Goal: Task Accomplishment & Management: Manage account settings

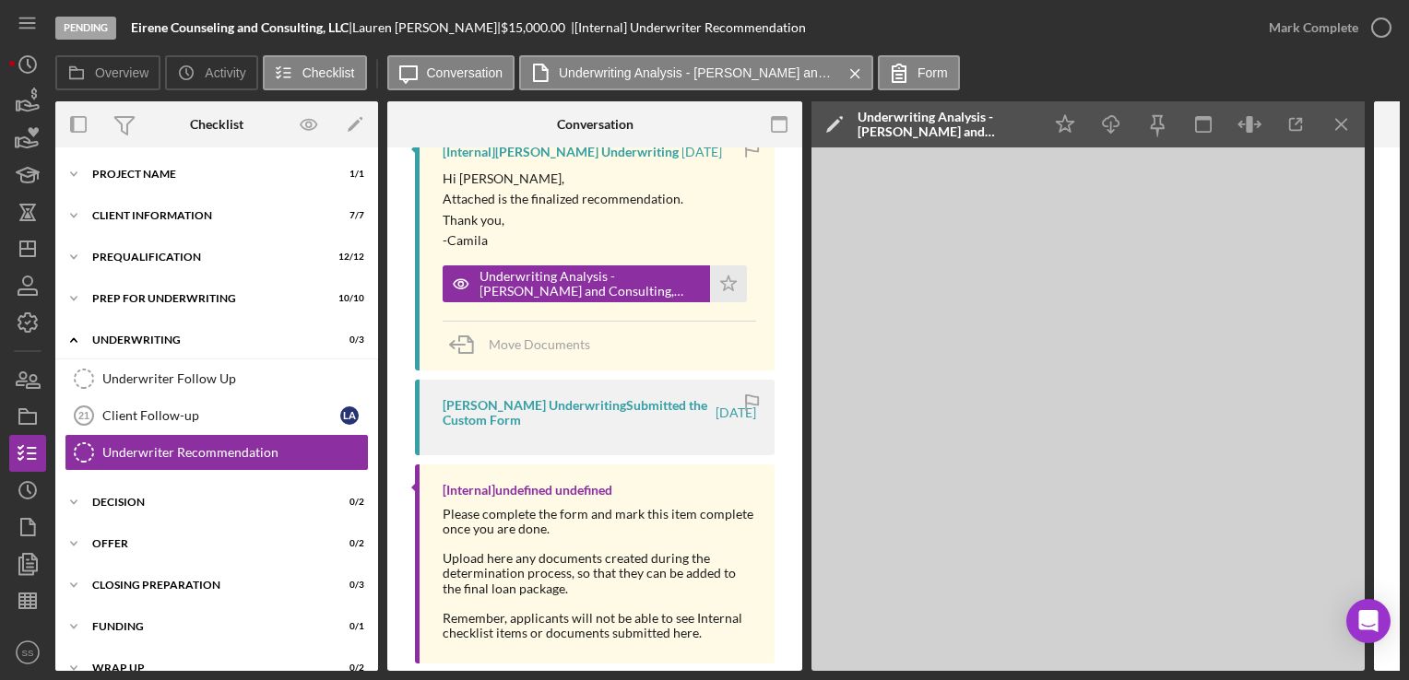
scroll to position [347, 0]
click at [157, 267] on div "Icon/Expander Prequalification 12 / 12" at bounding box center [216, 257] width 323 height 37
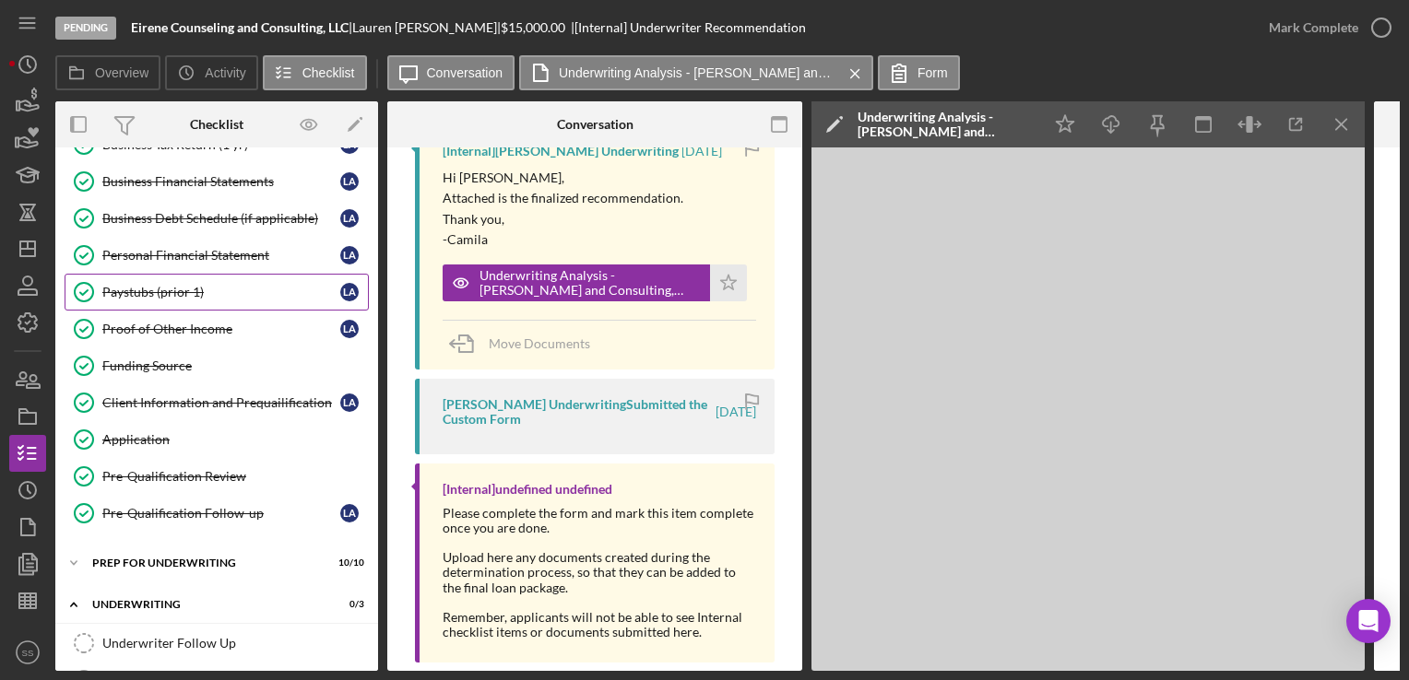
scroll to position [190, 0]
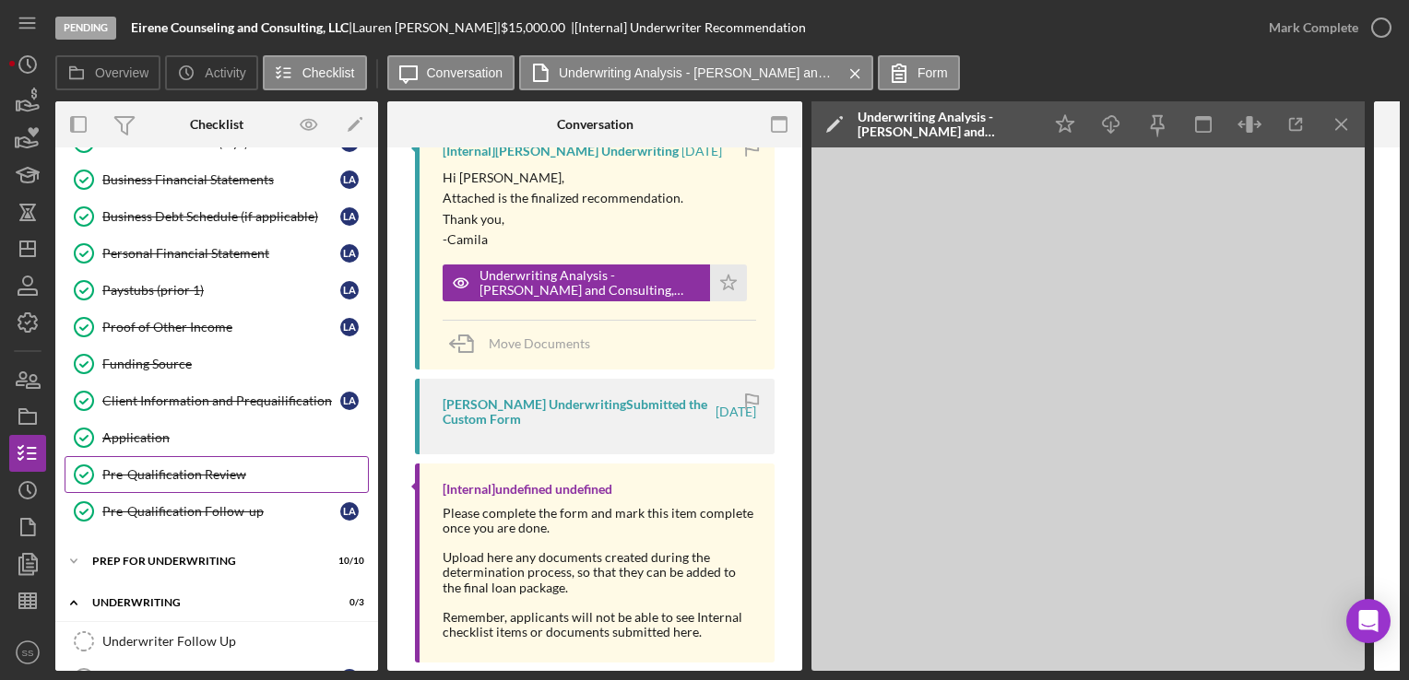
click at [213, 470] on div "Pre-Qualification Review" at bounding box center [235, 474] width 266 height 15
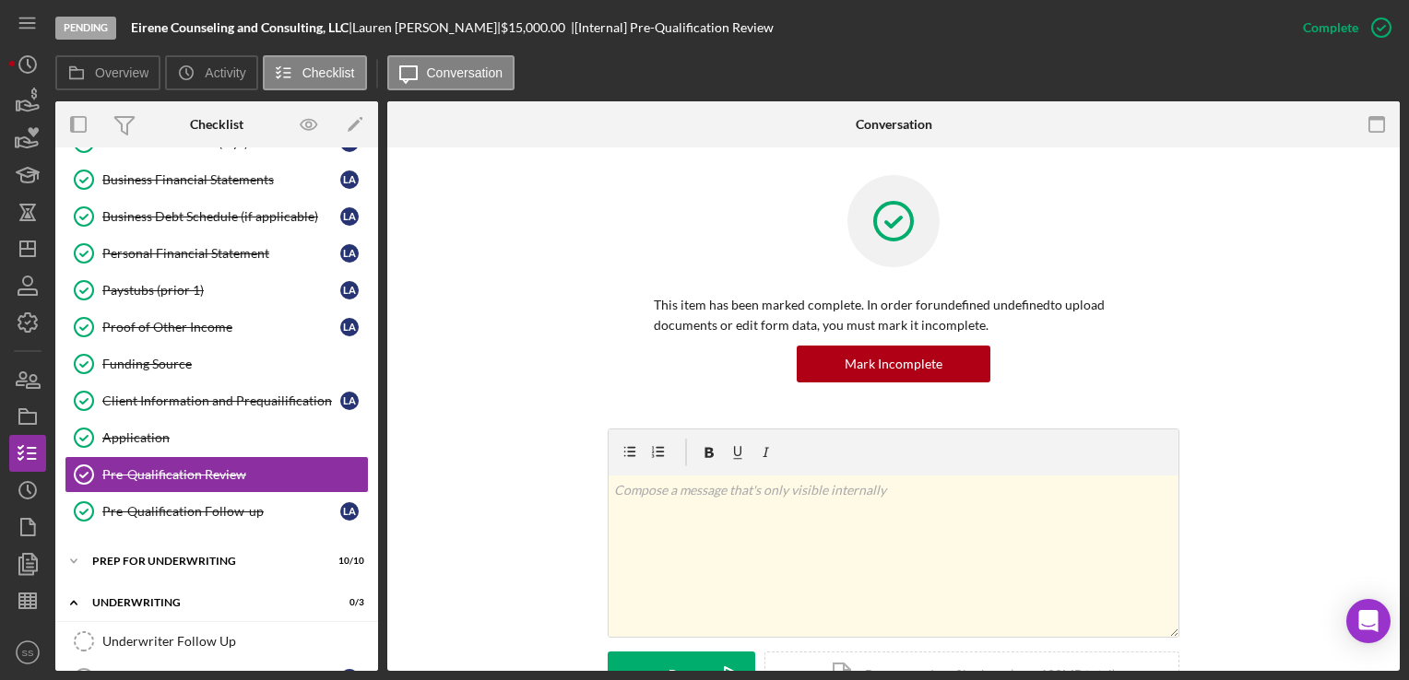
scroll to position [526, 0]
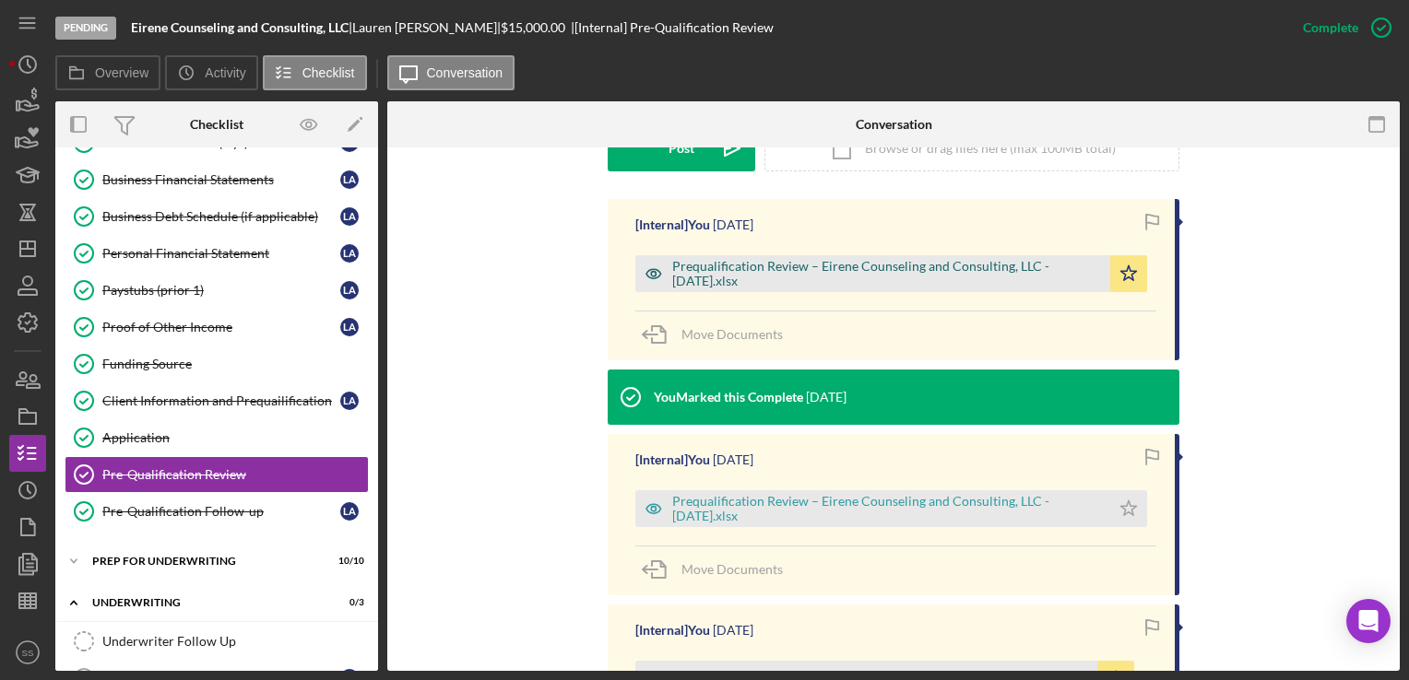
click at [848, 274] on div "Prequalification Review – Eirene Counseling and Consulting, LLC - [DATE].xlsx" at bounding box center [886, 274] width 429 height 30
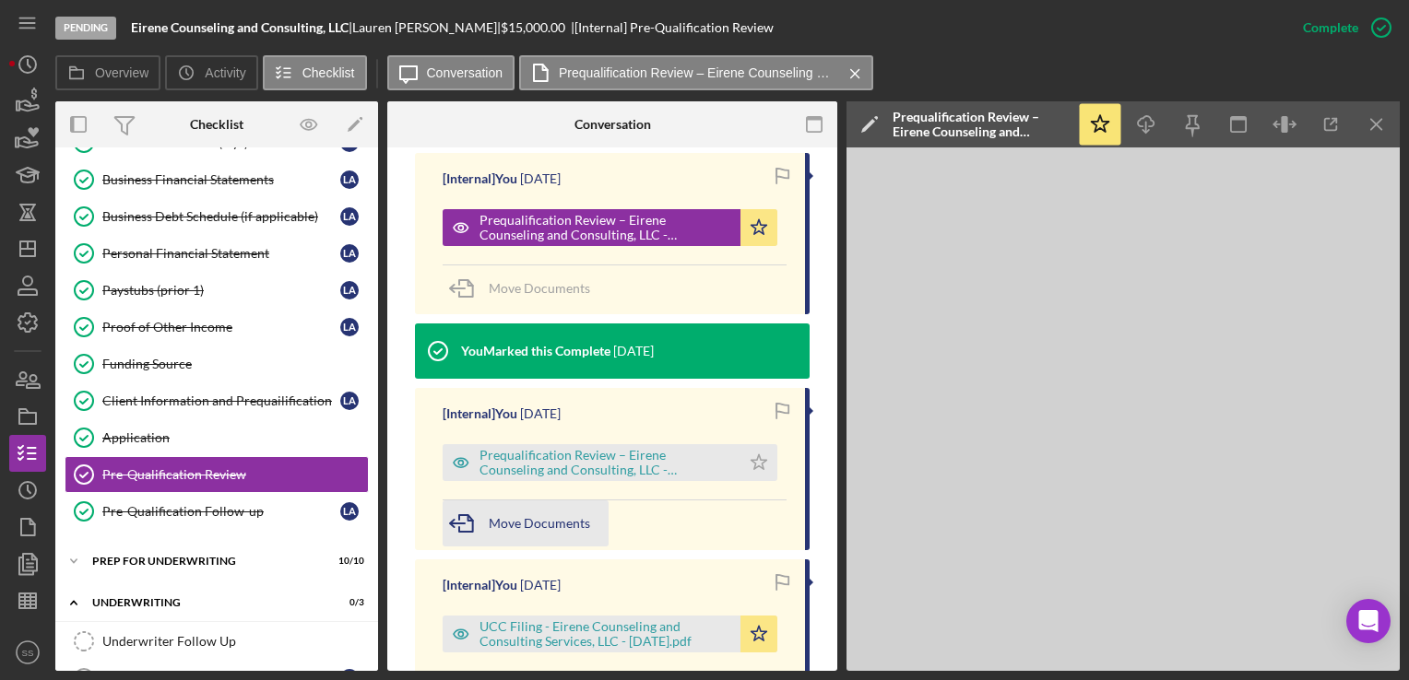
scroll to position [504, 0]
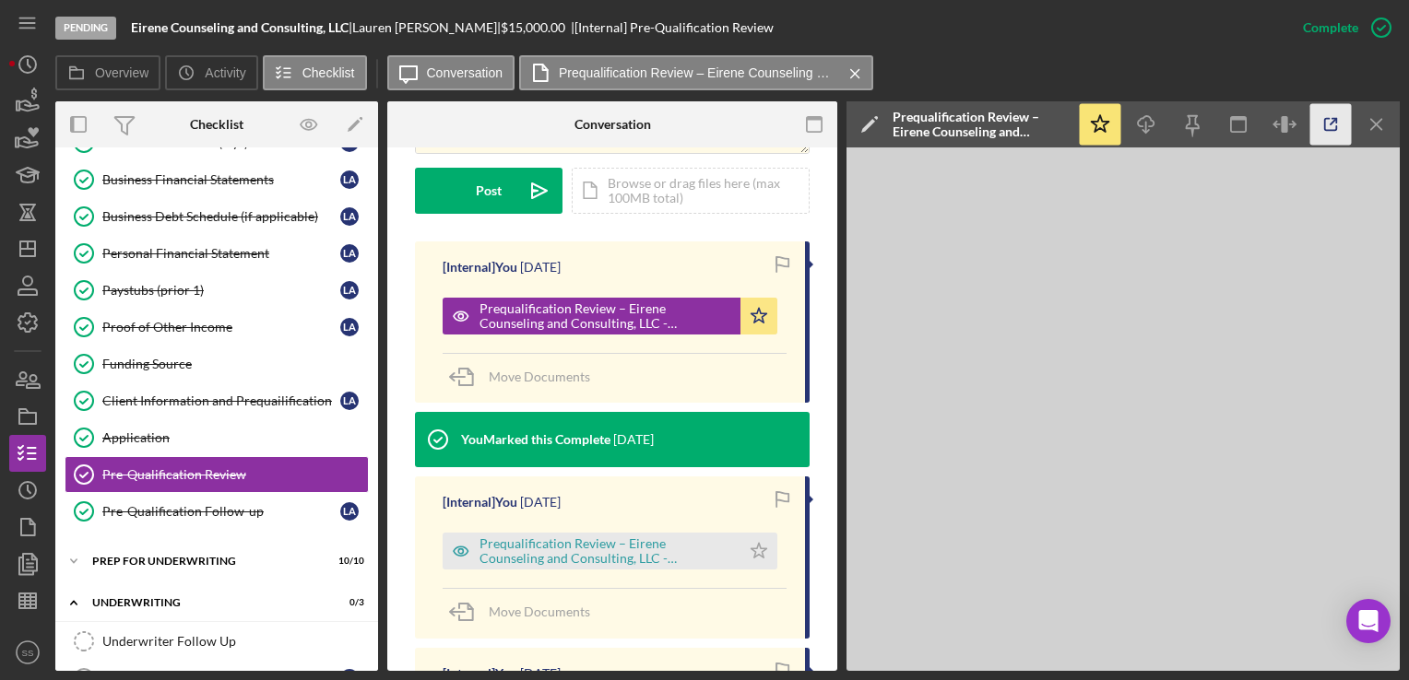
click at [1330, 122] on icon "button" at bounding box center [1330, 124] width 41 height 41
click at [12, 255] on icon "Icon/Dashboard" at bounding box center [28, 249] width 46 height 46
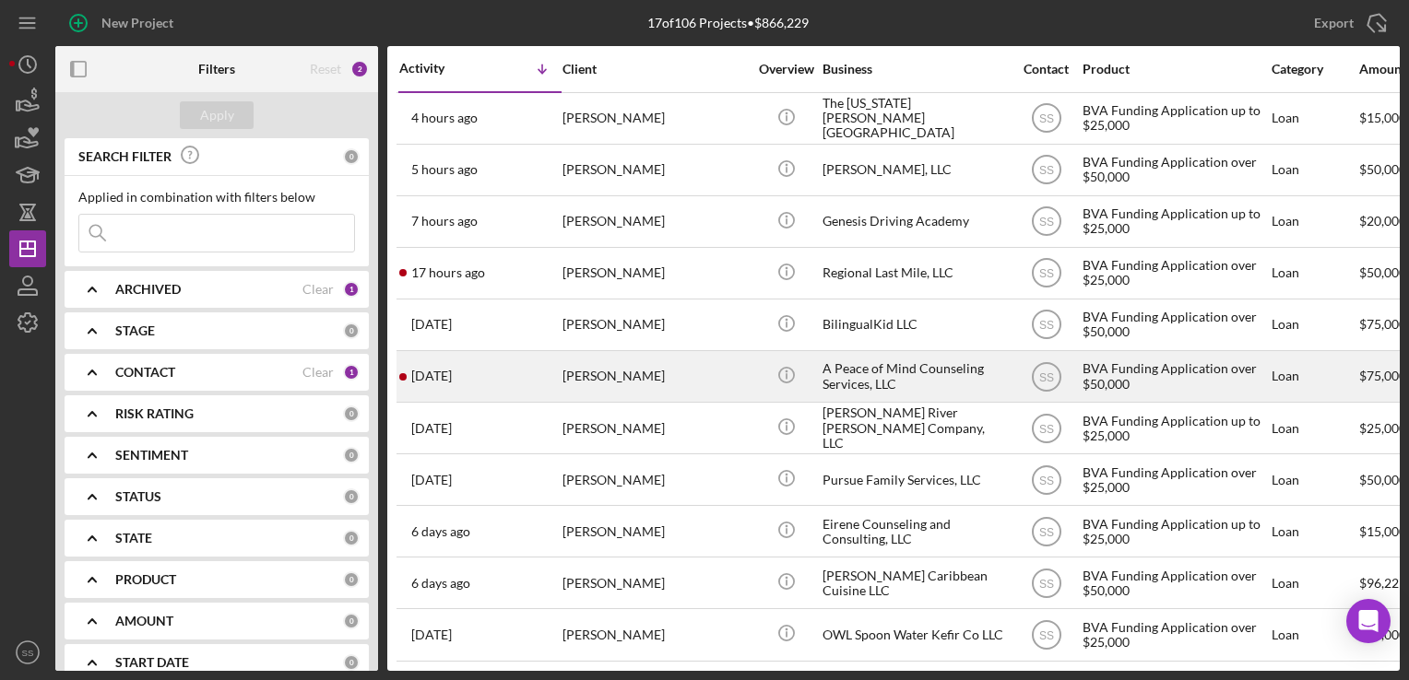
click at [617, 385] on div "[PERSON_NAME]" at bounding box center [654, 376] width 184 height 49
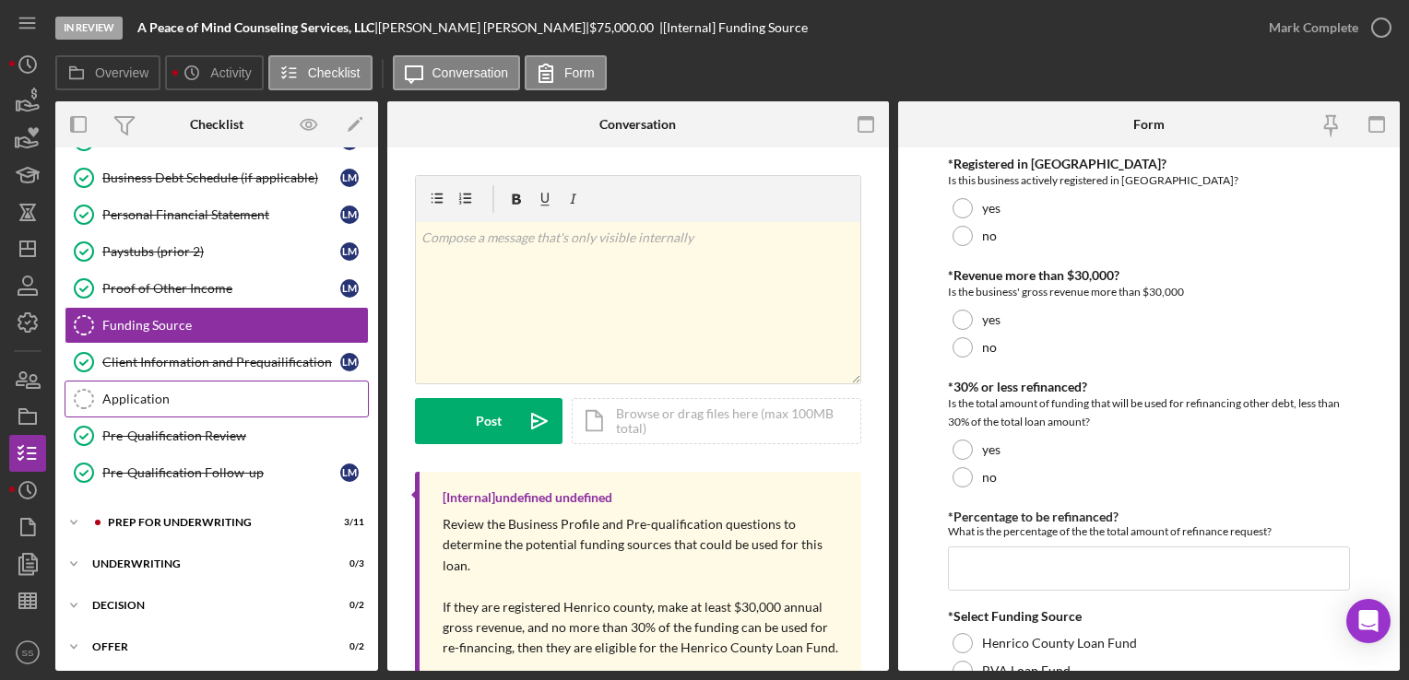
scroll to position [308, 0]
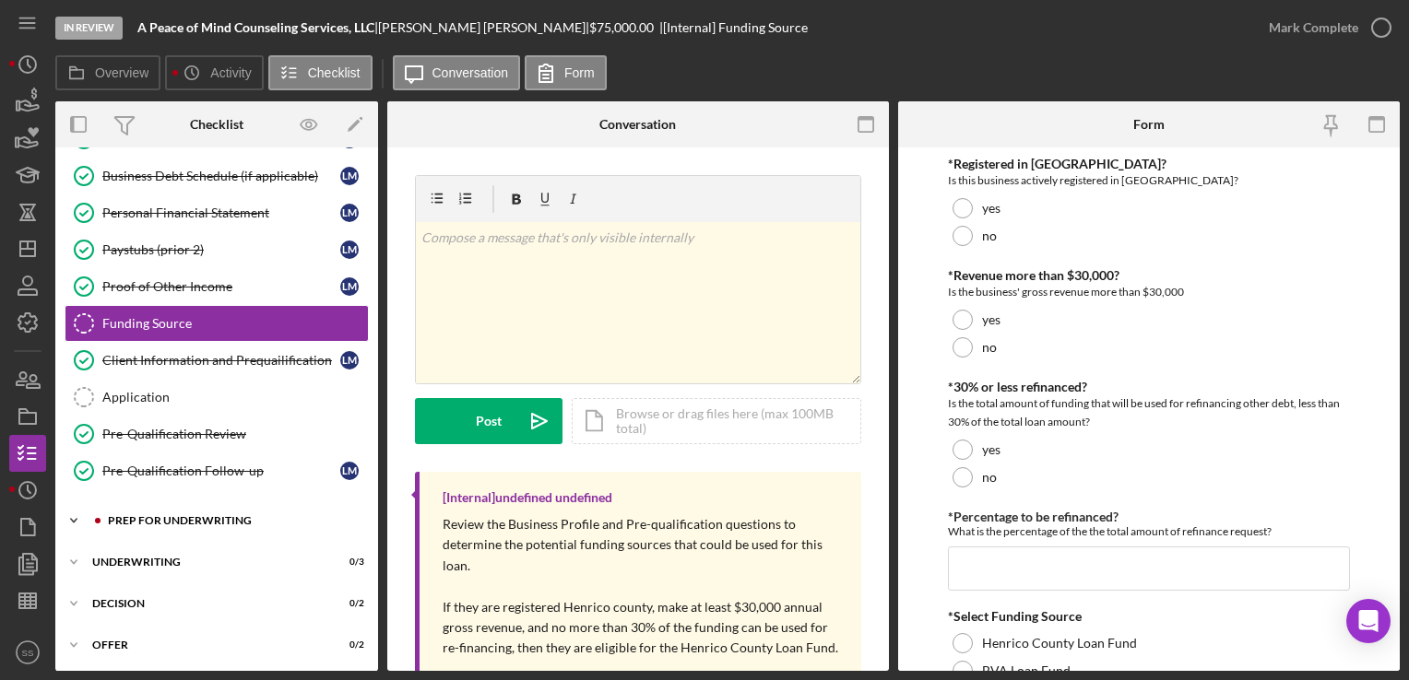
click at [175, 515] on div "Prep for Underwriting" at bounding box center [231, 520] width 247 height 11
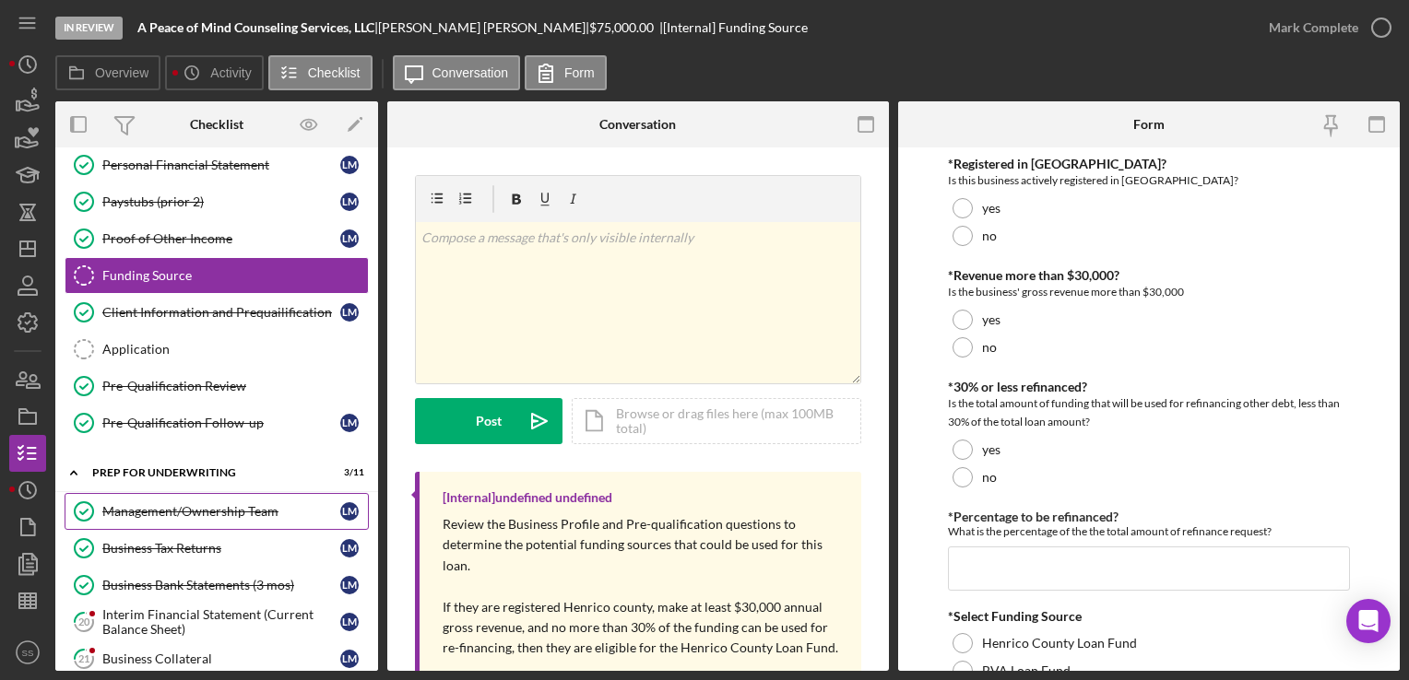
scroll to position [136, 0]
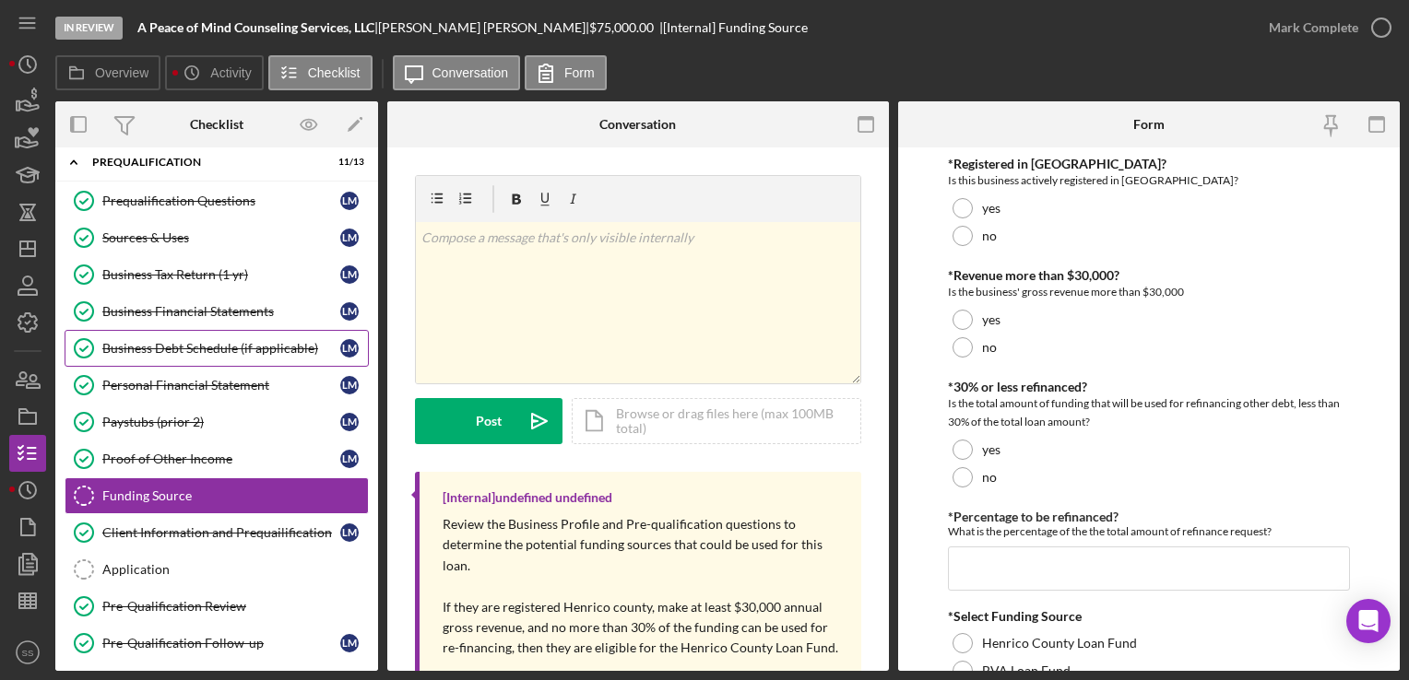
click at [166, 330] on link "Business Debt Schedule (if applicable) Business Debt Schedule (if applicable) […" at bounding box center [217, 348] width 304 height 37
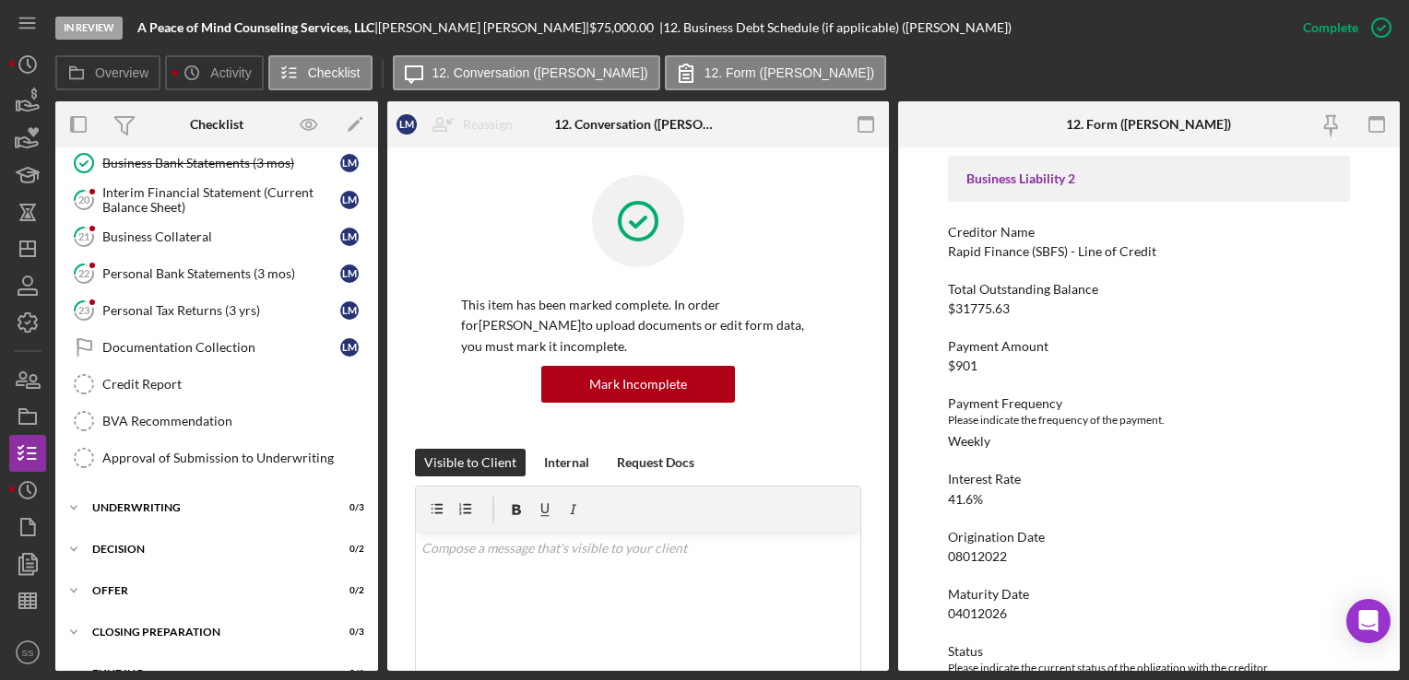
scroll to position [835, 0]
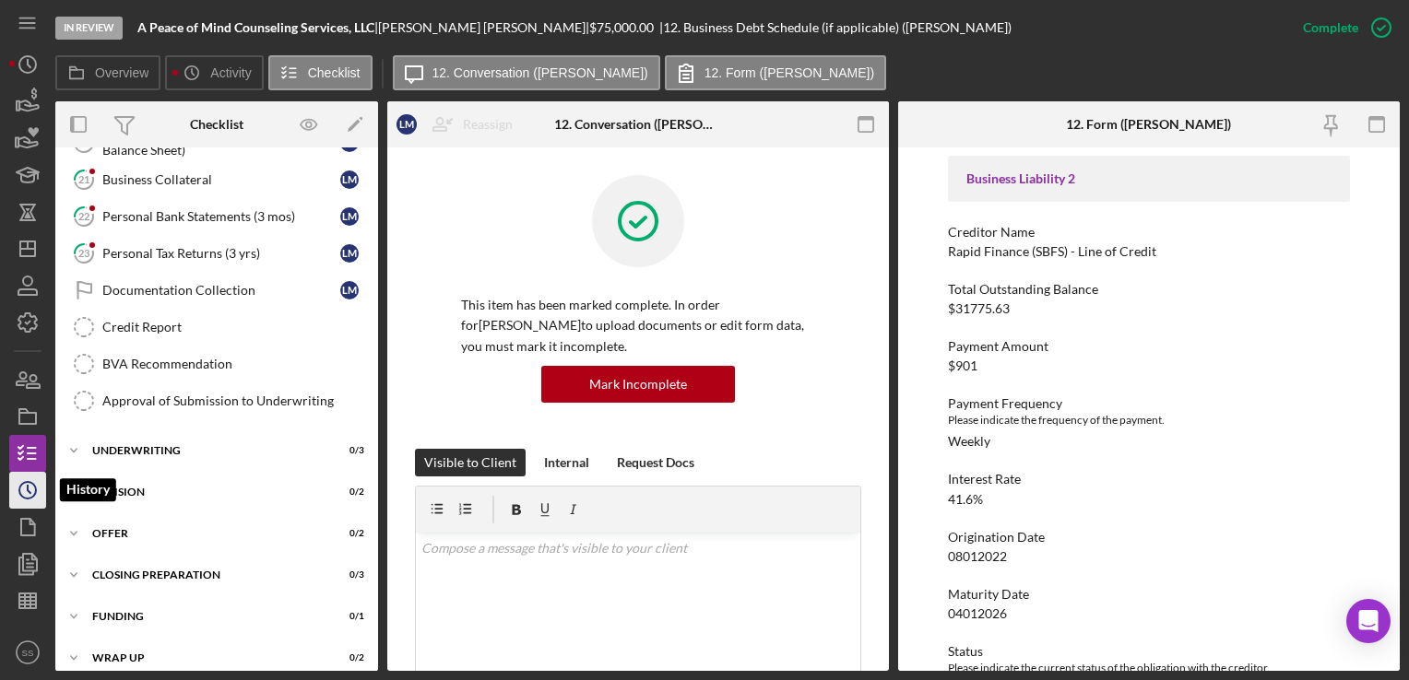
click at [31, 496] on circle "button" at bounding box center [27, 490] width 17 height 17
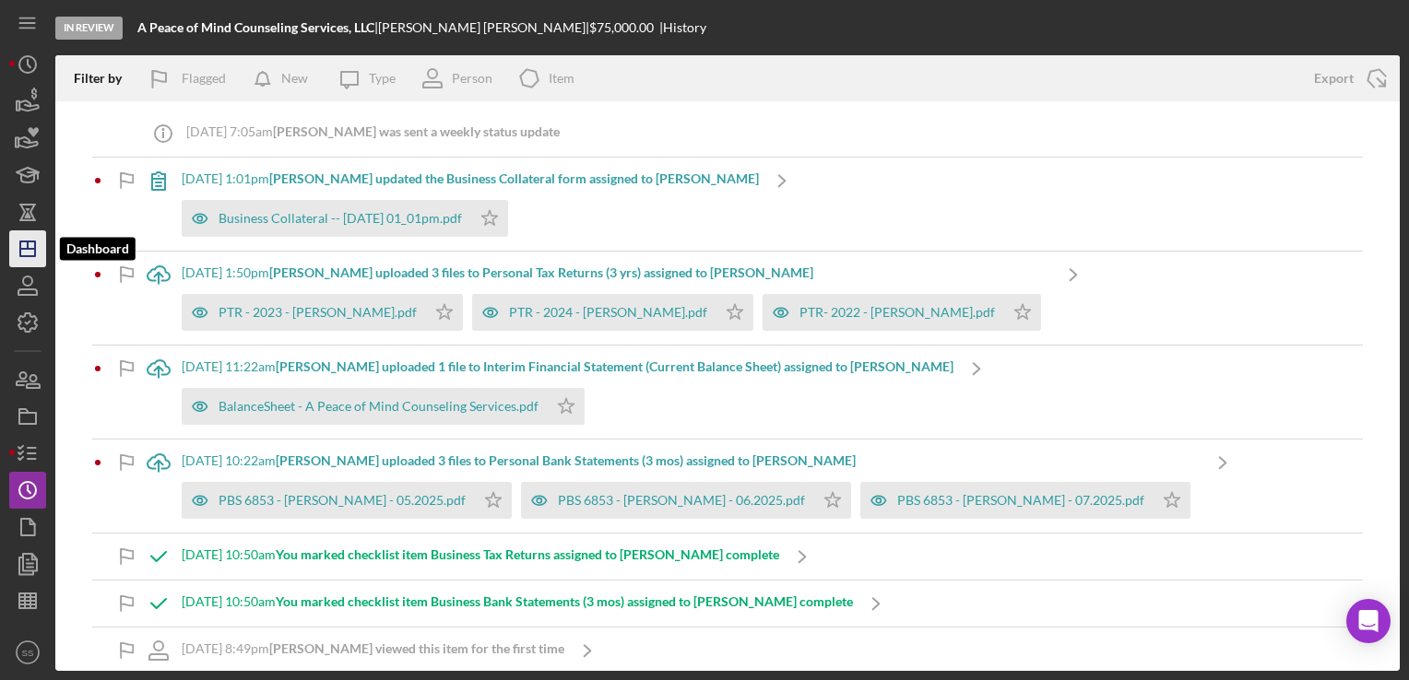
click at [28, 254] on icon "Icon/Dashboard" at bounding box center [28, 249] width 46 height 46
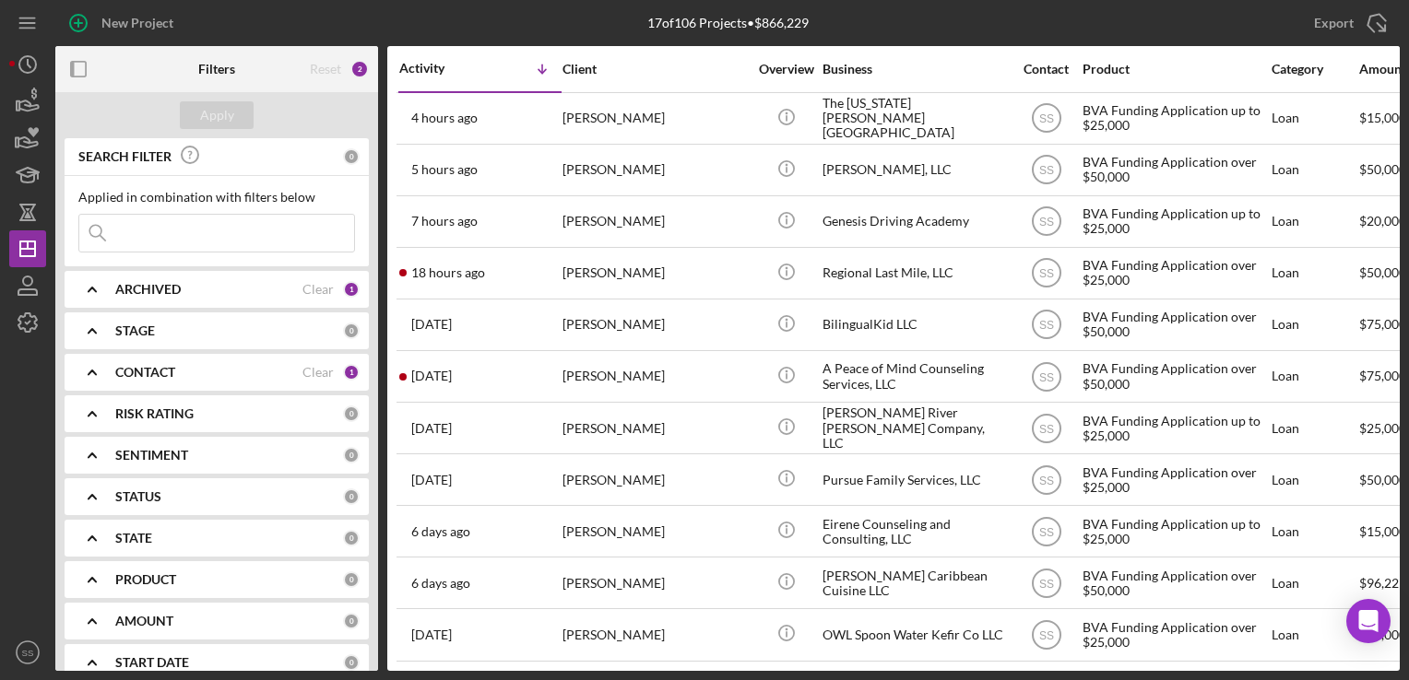
click at [348, 374] on div "1" at bounding box center [351, 372] width 17 height 17
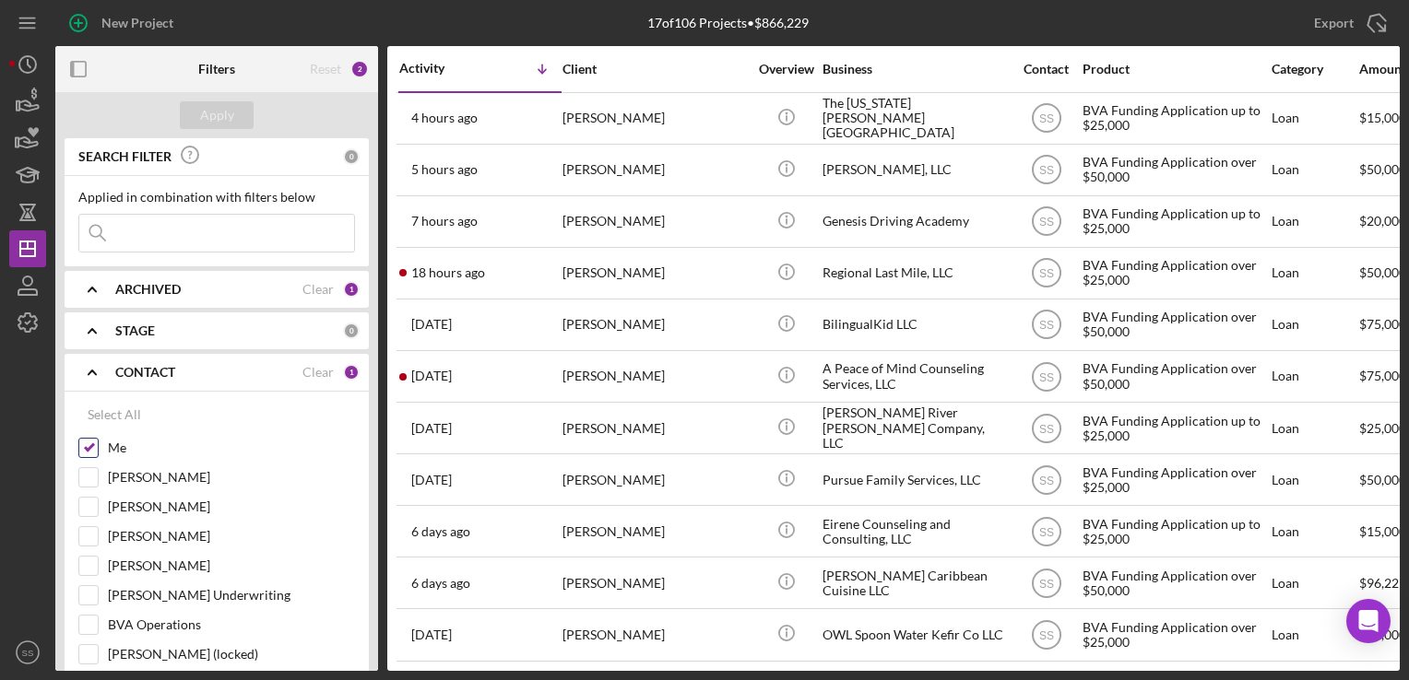
click at [89, 447] on input "Me" at bounding box center [88, 448] width 18 height 18
checkbox input "false"
click at [86, 540] on input "[PERSON_NAME]" at bounding box center [88, 536] width 18 height 18
checkbox input "true"
click at [224, 120] on div "Apply" at bounding box center [217, 115] width 34 height 28
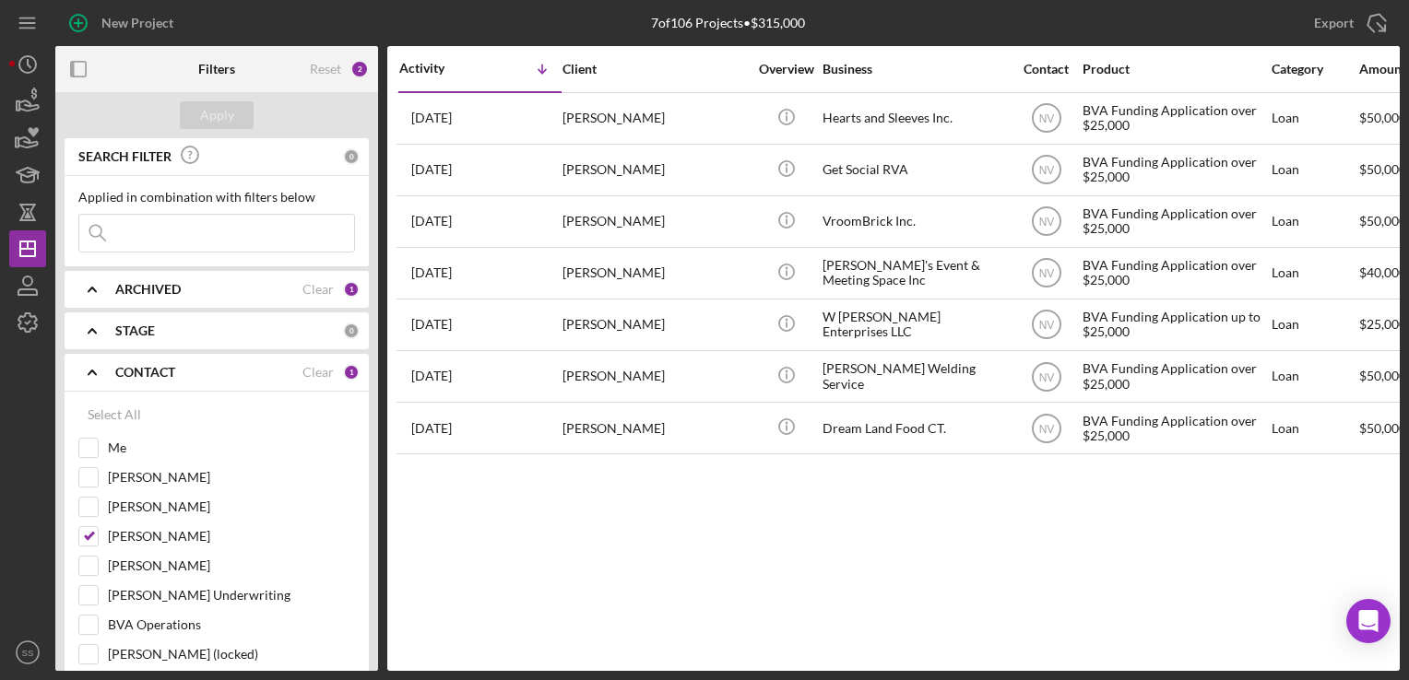
click at [343, 371] on div "1" at bounding box center [351, 372] width 17 height 17
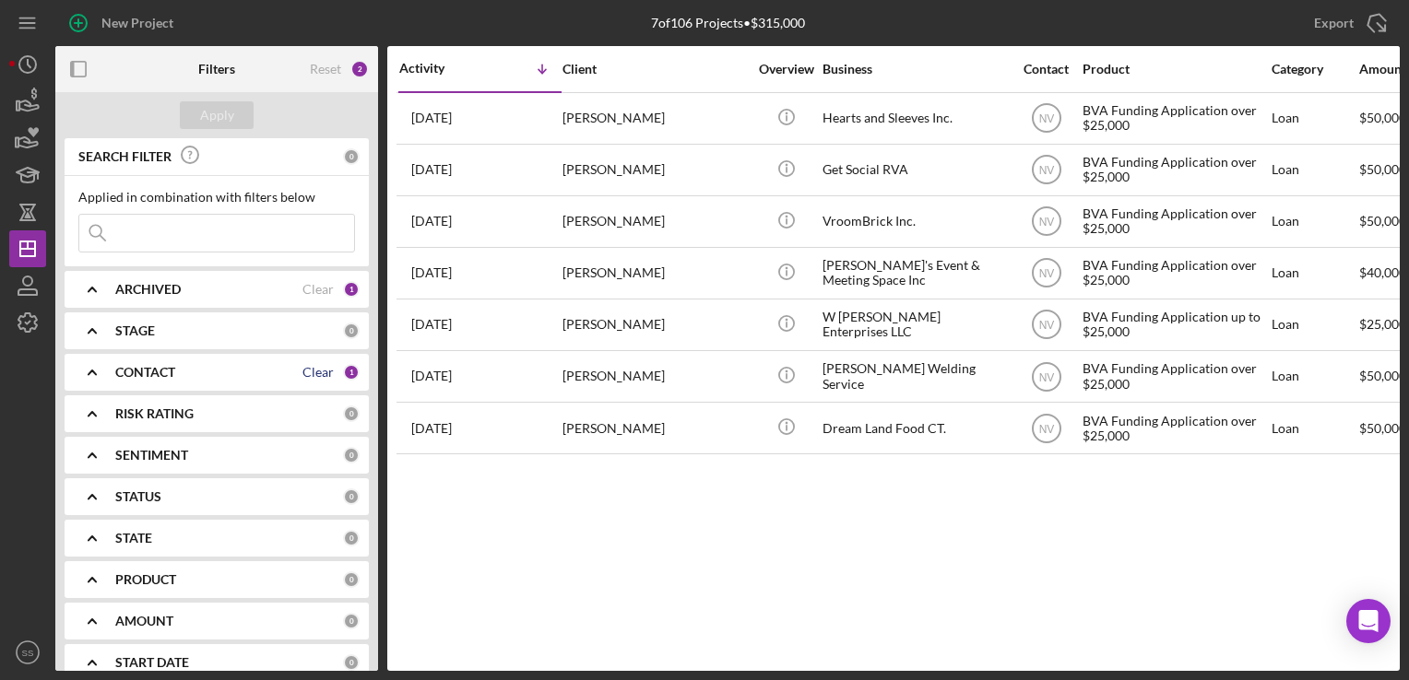
click at [321, 368] on div "Clear" at bounding box center [317, 372] width 31 height 15
click at [151, 372] on b "CONTACT" at bounding box center [145, 372] width 60 height 15
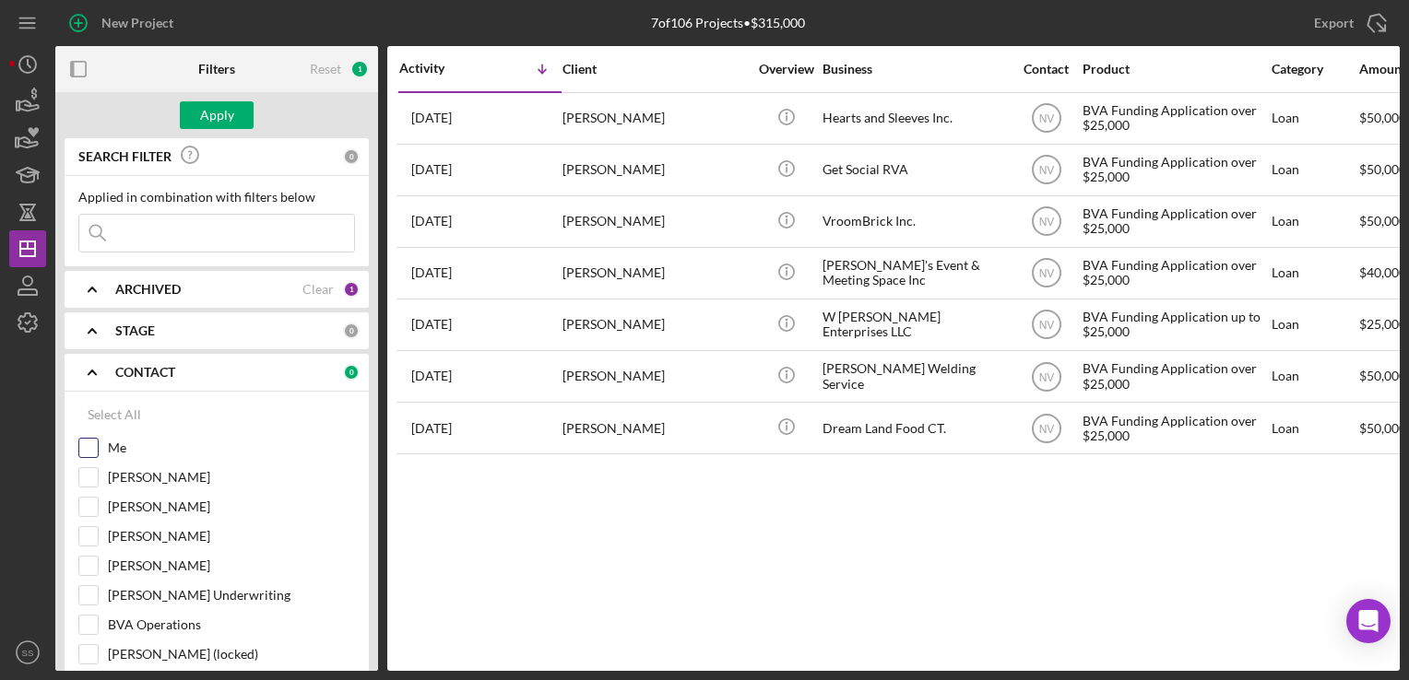
click at [87, 445] on input "Me" at bounding box center [88, 448] width 18 height 18
checkbox input "true"
click at [207, 115] on div "Apply" at bounding box center [217, 115] width 34 height 28
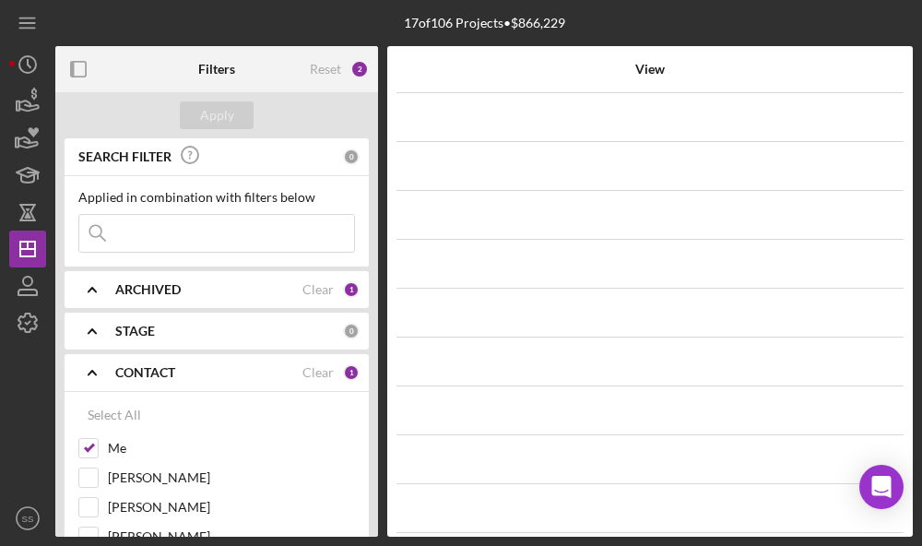
click at [896, 224] on div "View 4 hours ago [PERSON_NAME] Icon/Navigate 5 hours ago [PERSON_NAME] Icon/Nav…" at bounding box center [649, 291] width 525 height 490
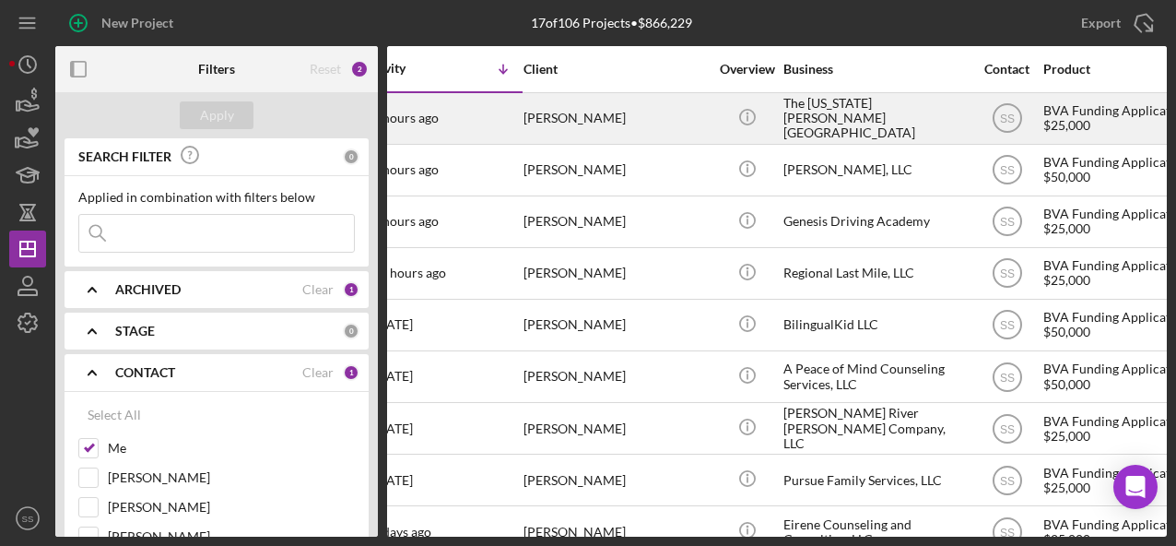
scroll to position [0, 31]
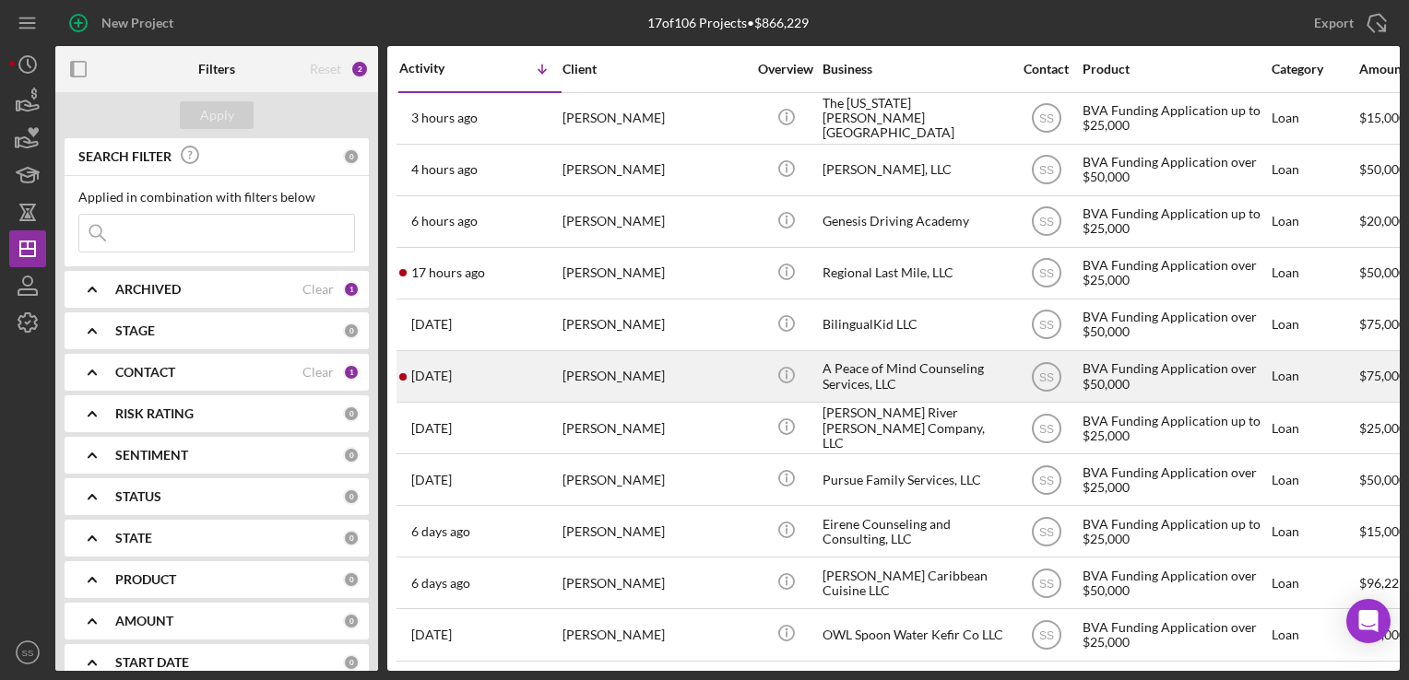
click at [608, 395] on div "LaTesha McIntosh" at bounding box center [654, 376] width 184 height 49
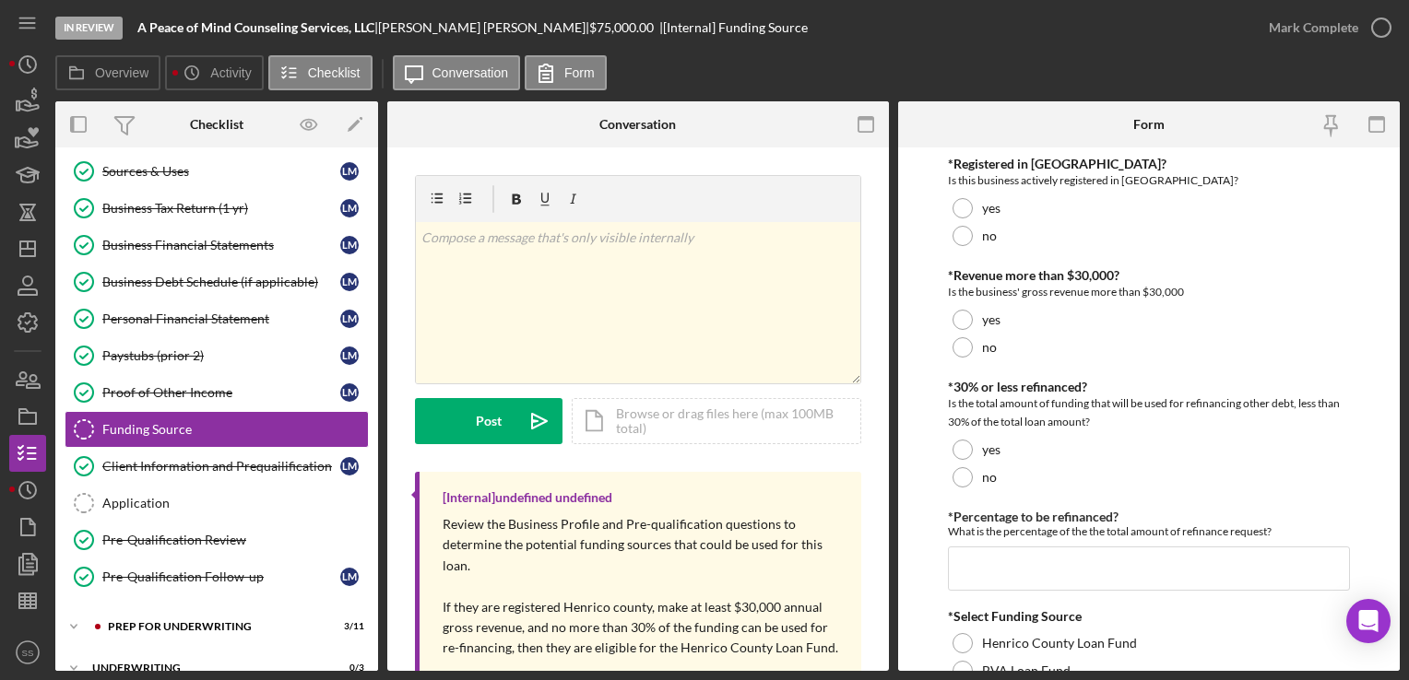
scroll to position [218, 0]
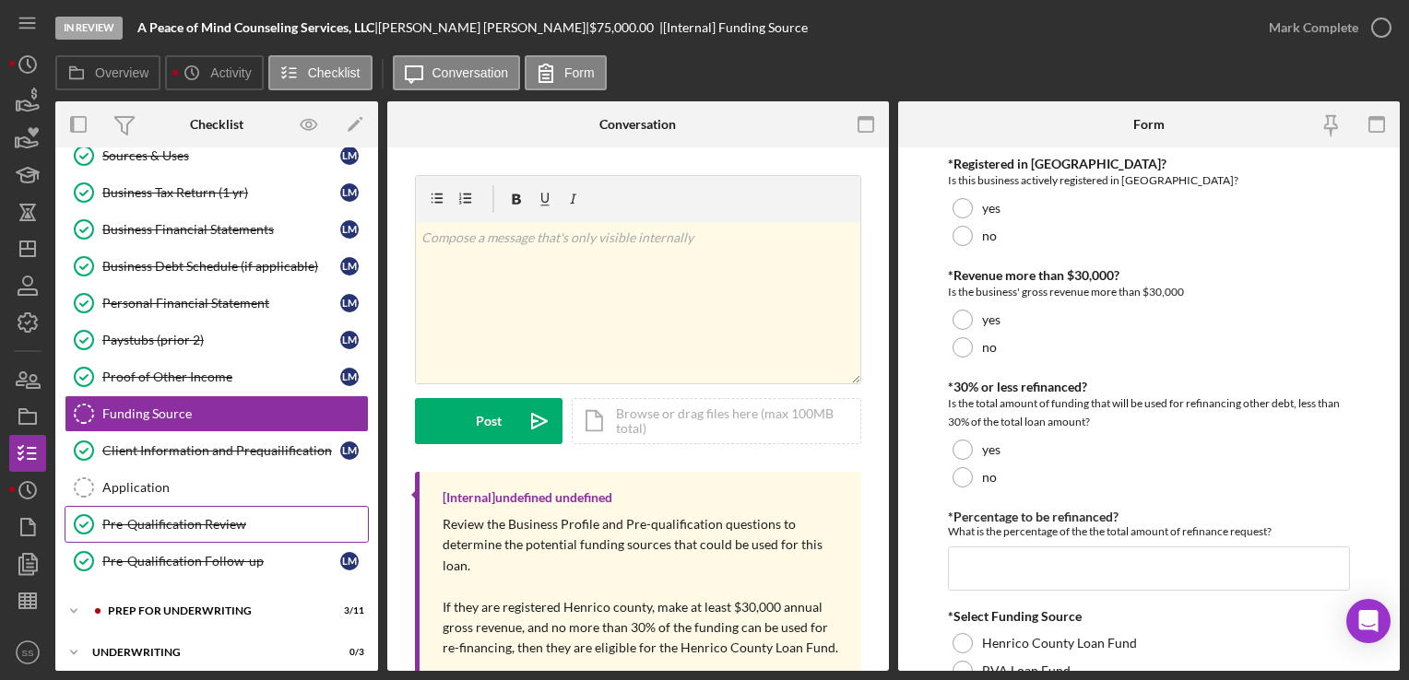
click at [196, 522] on div "Pre-Qualification Review" at bounding box center [235, 524] width 266 height 15
